Goal: Task Accomplishment & Management: Manage account settings

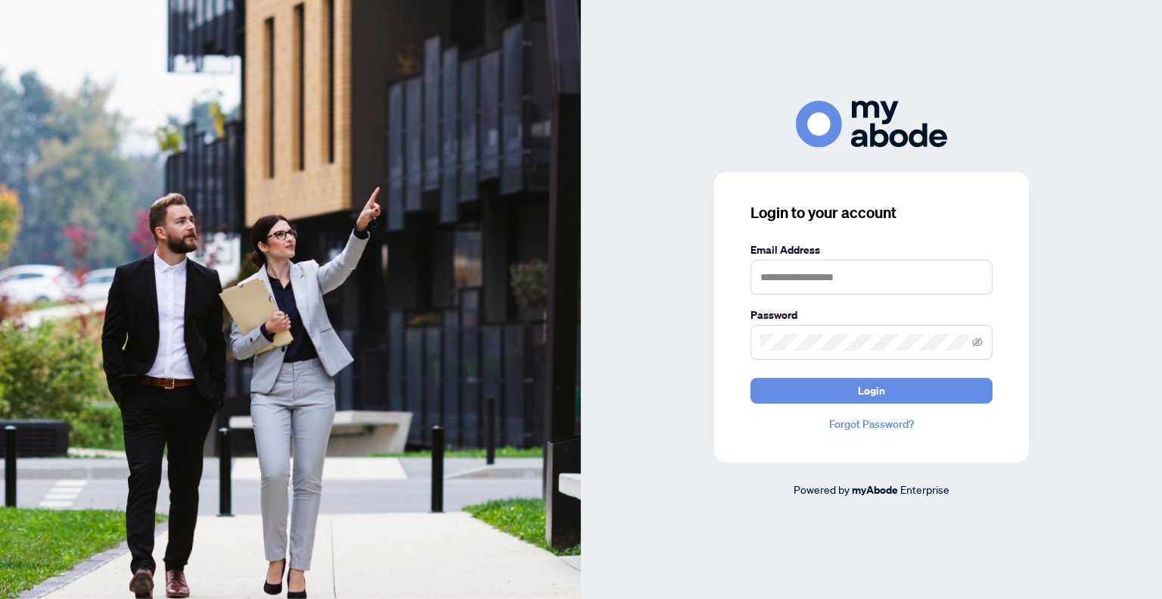
click at [796, 258] on label "Email Address" at bounding box center [872, 249] width 242 height 17
click at [785, 271] on input "text" at bounding box center [872, 277] width 242 height 35
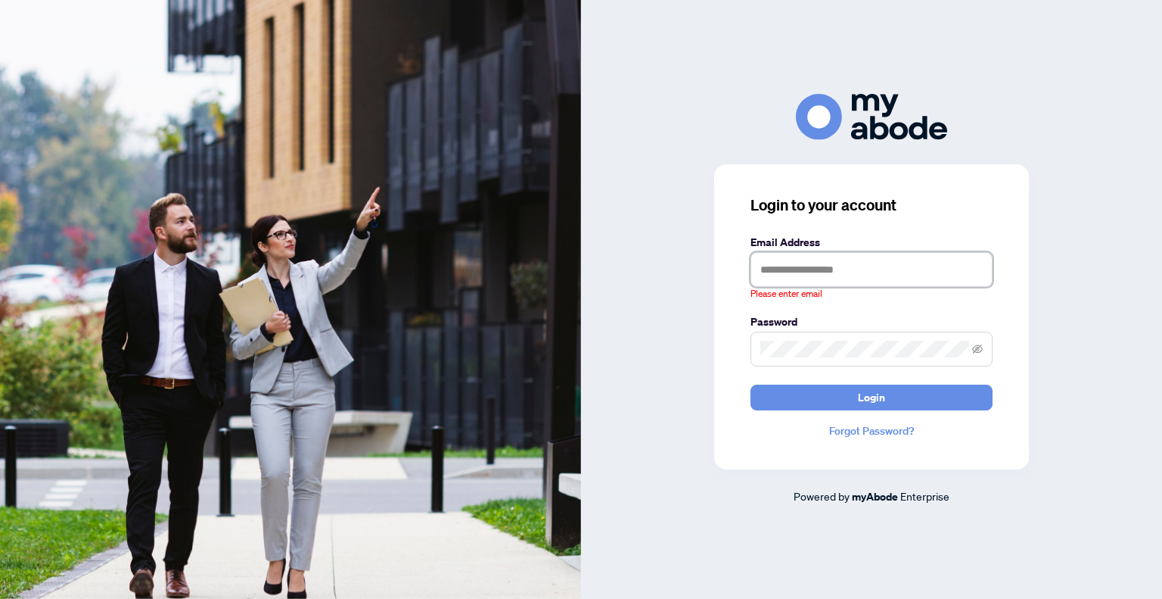
type input "**********"
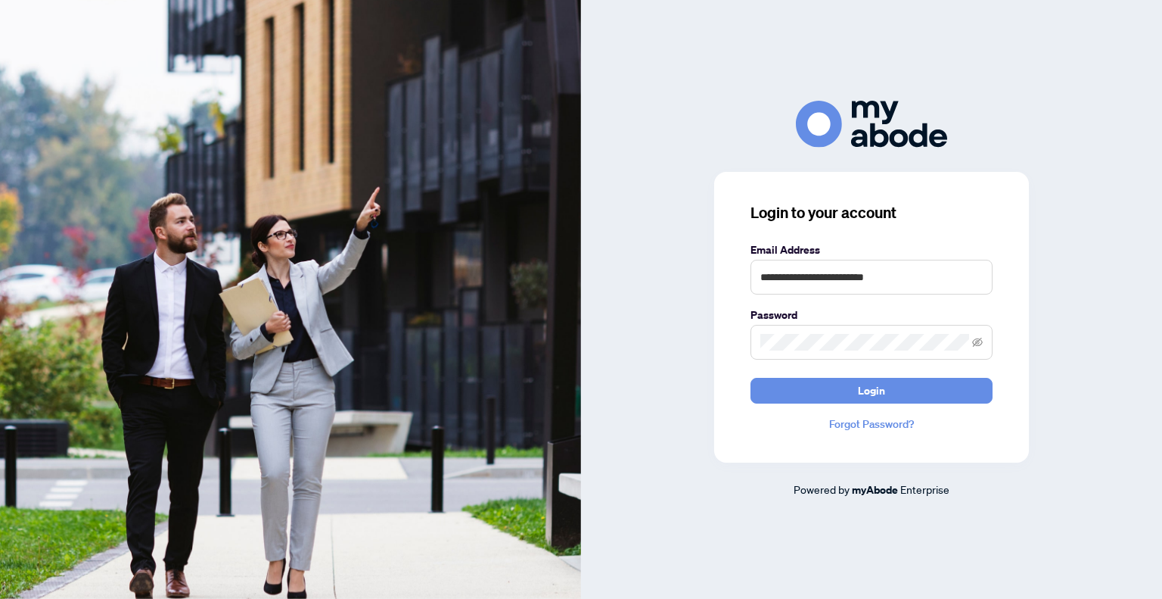
click at [751, 378] on button "Login" at bounding box center [872, 391] width 242 height 26
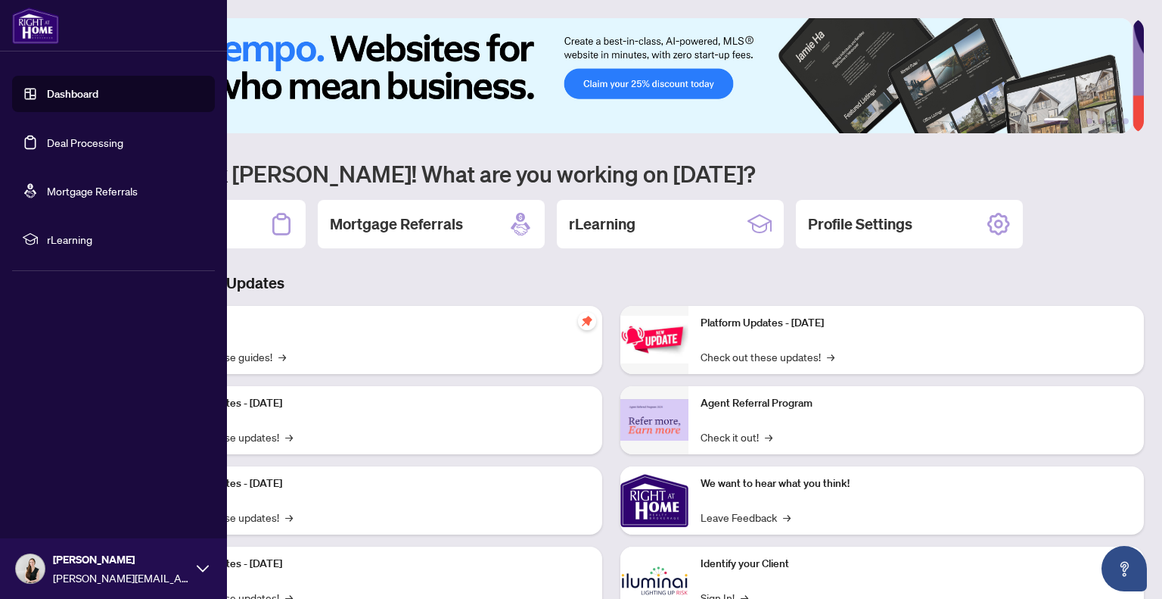
click at [111, 141] on link "Deal Processing" at bounding box center [85, 142] width 76 height 14
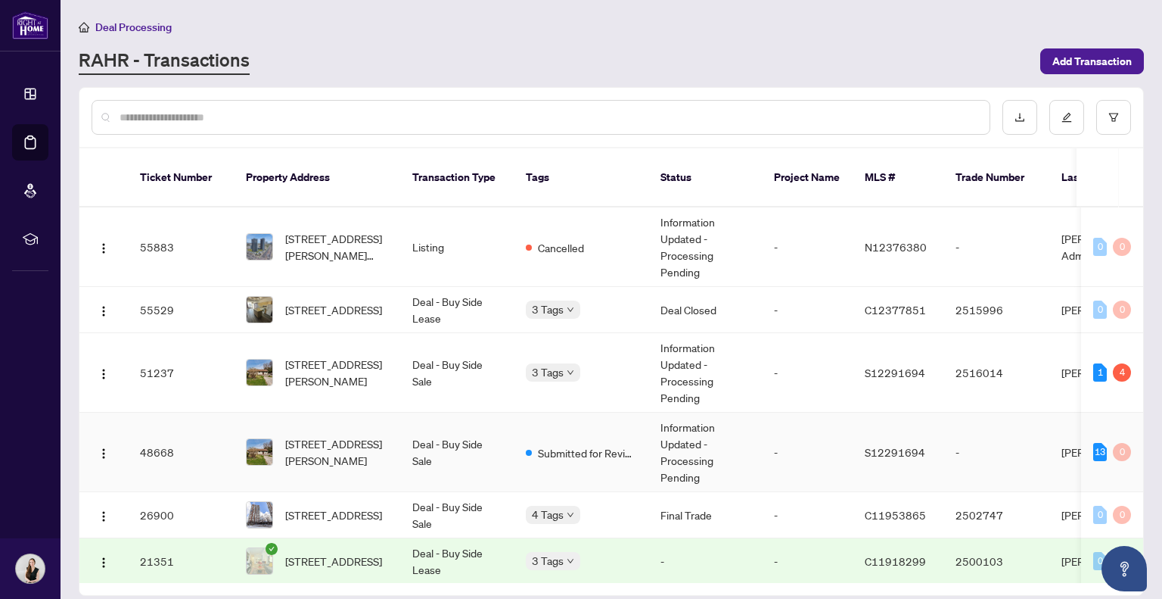
click at [517, 427] on td "Submitted for Review" at bounding box center [581, 451] width 135 height 79
click at [707, 354] on td "Information Updated - Processing Pending" at bounding box center [704, 372] width 113 height 79
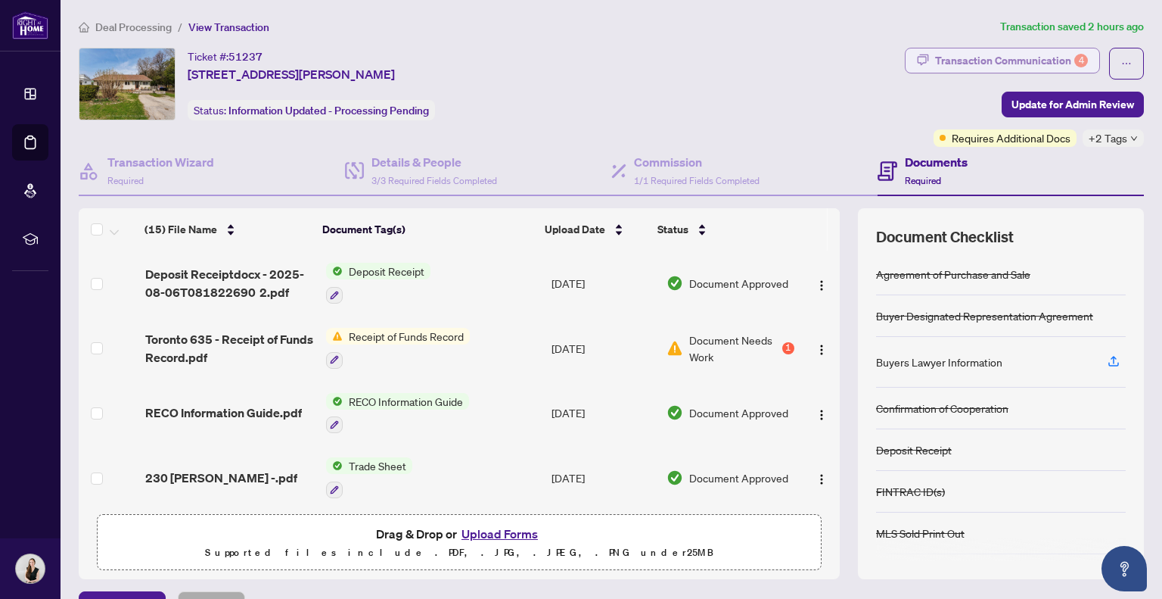
click at [994, 56] on div "Transaction Communication 4" at bounding box center [1011, 60] width 153 height 24
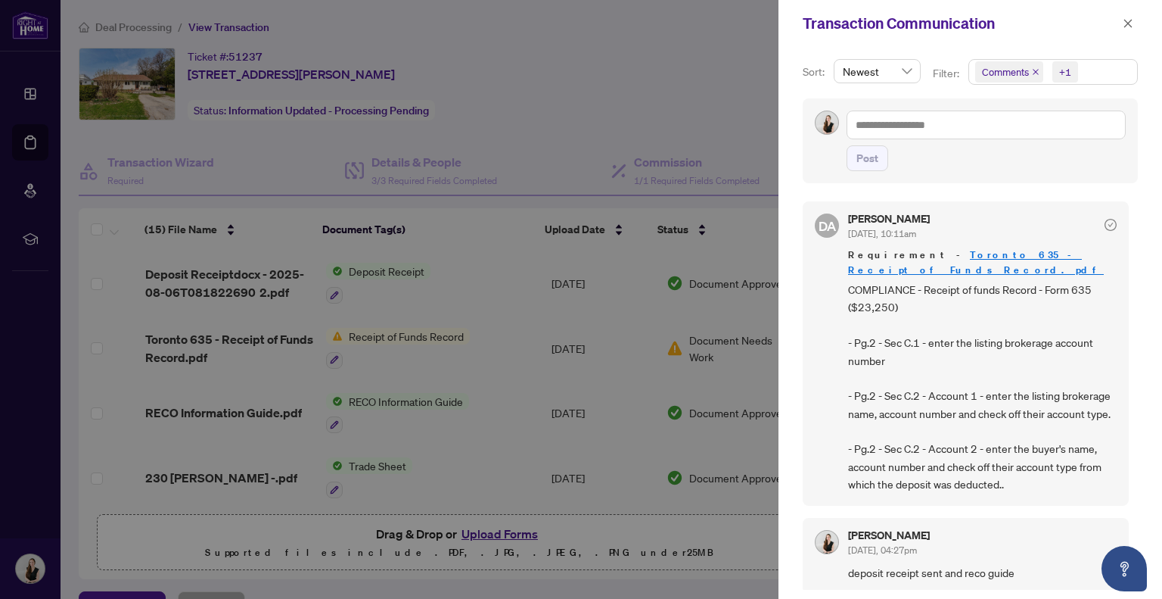
click at [1037, 70] on icon "close" at bounding box center [1036, 72] width 8 height 8
click at [1127, 22] on icon "close" at bounding box center [1128, 23] width 8 height 8
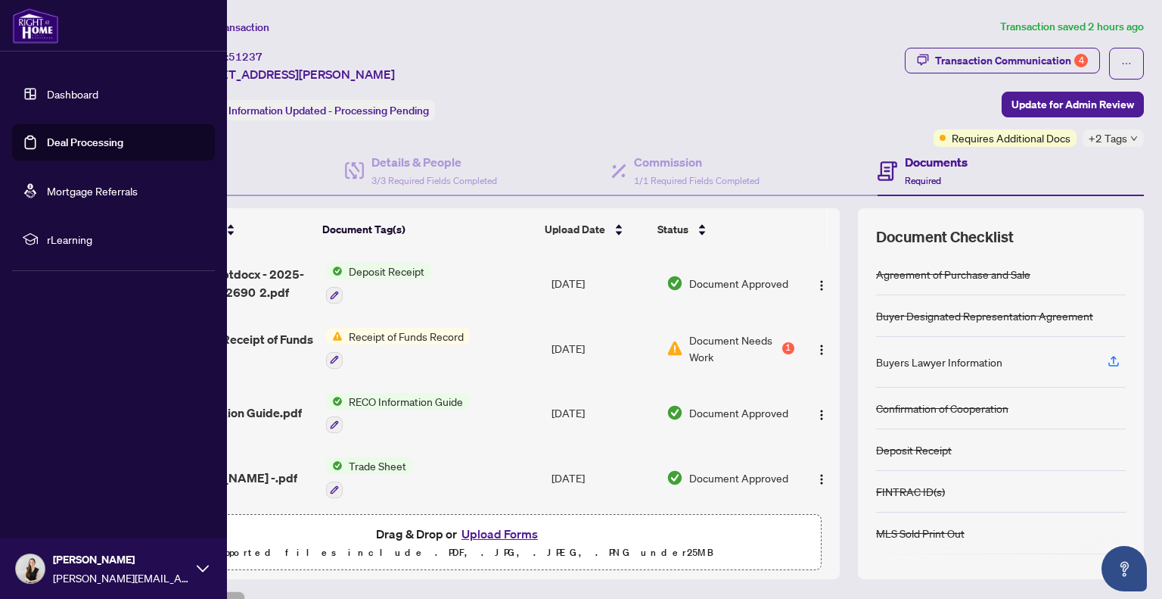
click at [123, 148] on link "Deal Processing" at bounding box center [85, 142] width 76 height 14
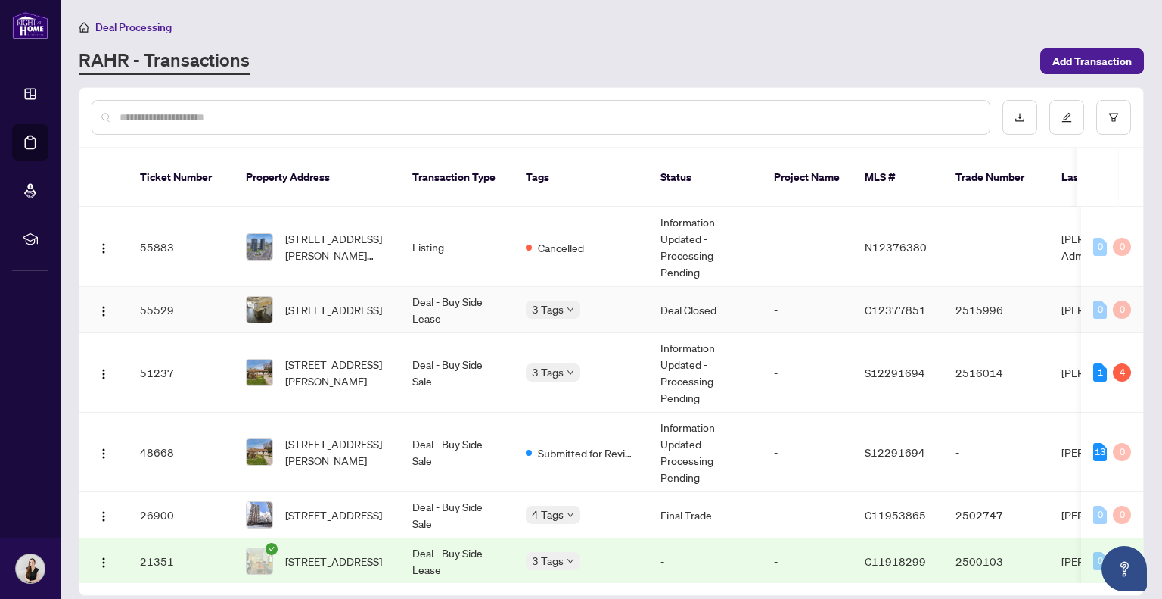
click at [451, 291] on td "Deal - Buy Side Lease" at bounding box center [456, 310] width 113 height 46
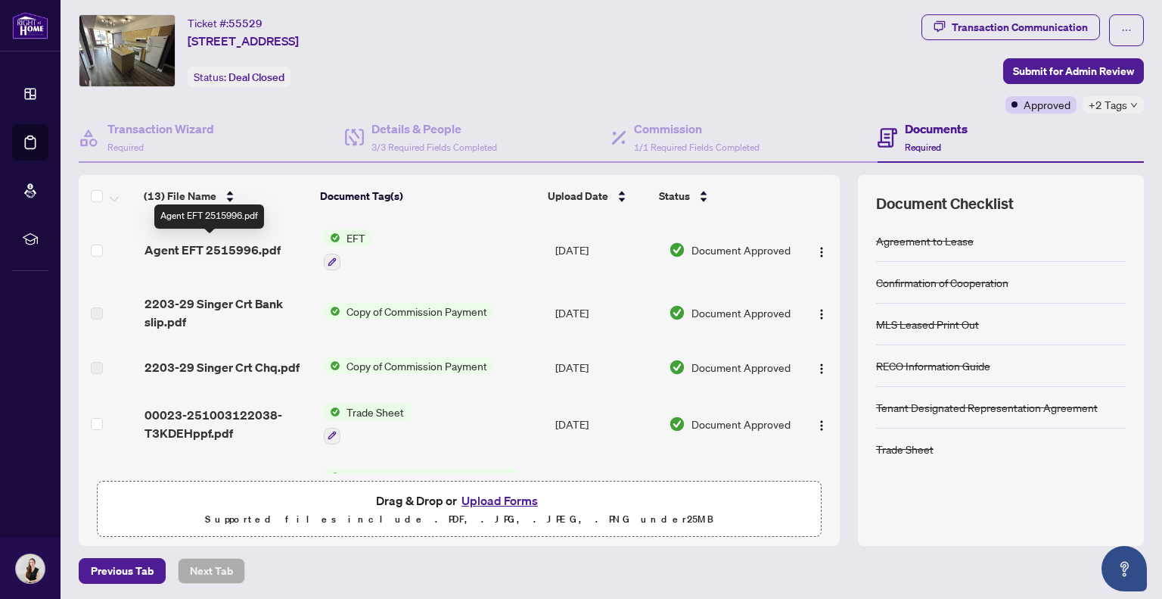
click at [269, 243] on span "Agent EFT 2515996.pdf" at bounding box center [213, 250] width 136 height 18
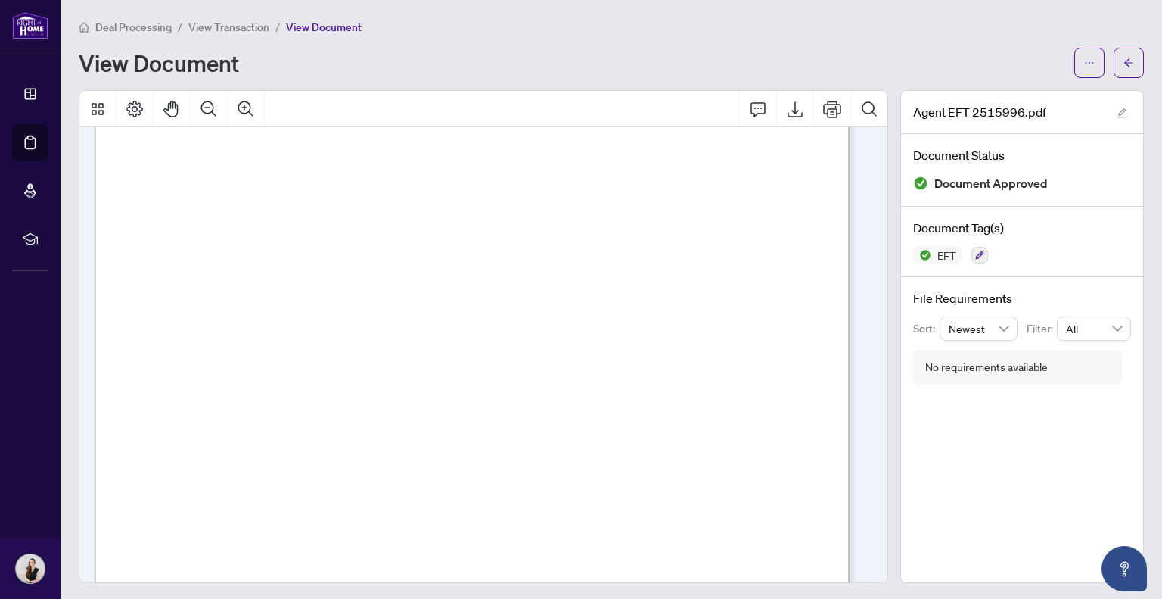
scroll to position [418, 0]
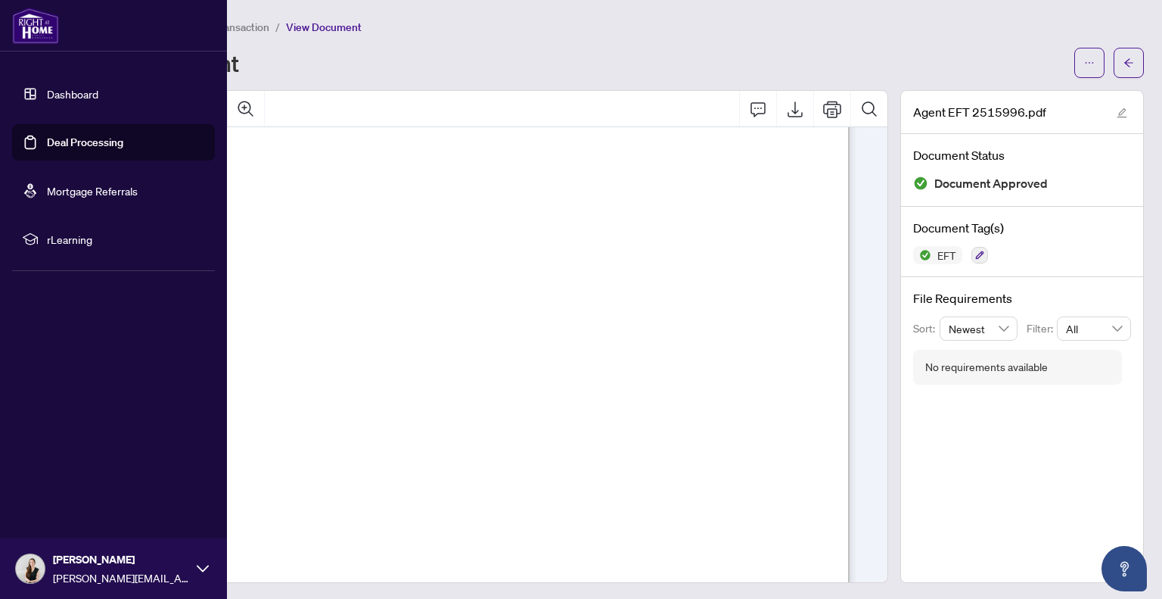
click at [47, 141] on link "Deal Processing" at bounding box center [85, 142] width 76 height 14
